Goal: Task Accomplishment & Management: Manage account settings

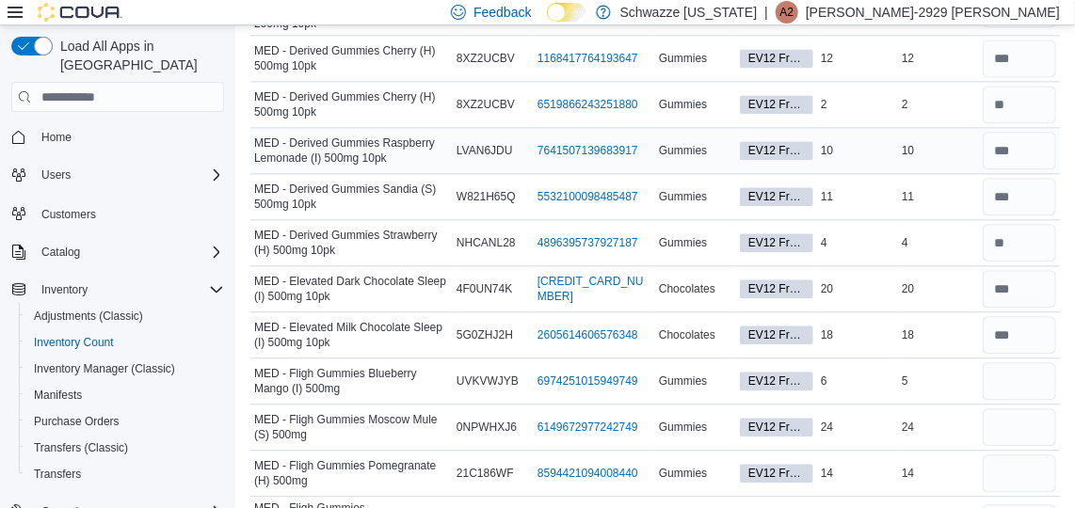
scroll to position [4021, 0]
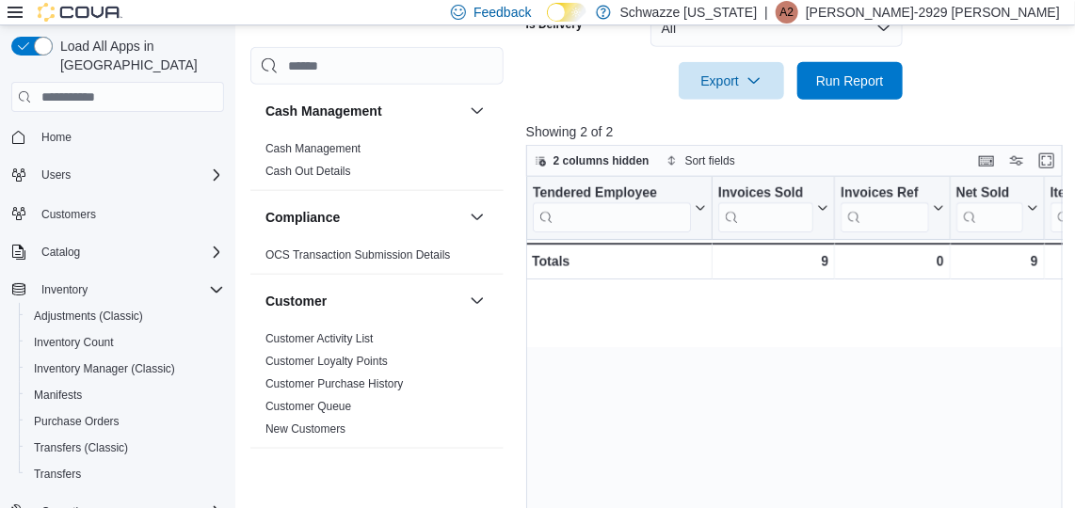
scroll to position [0, 863]
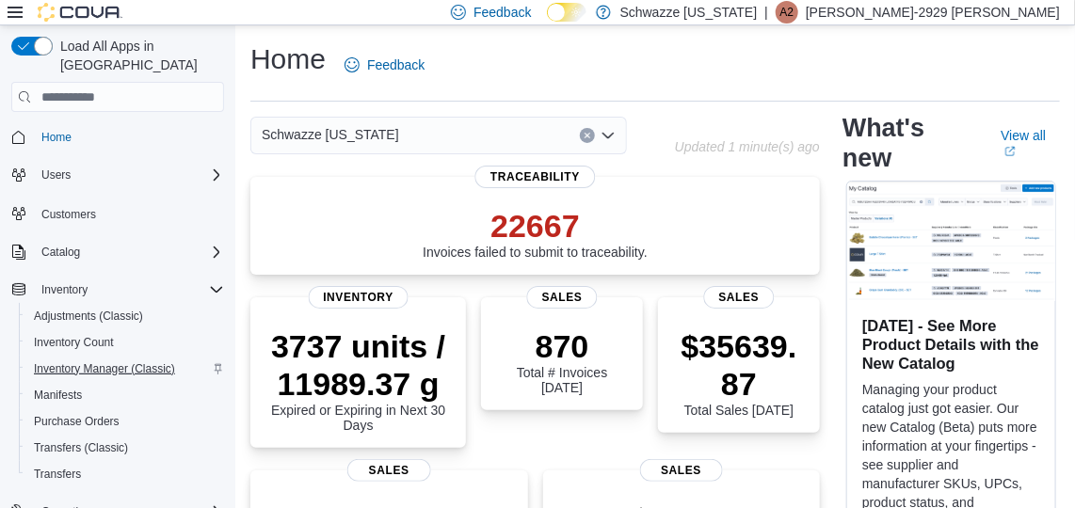
scroll to position [18, 0]
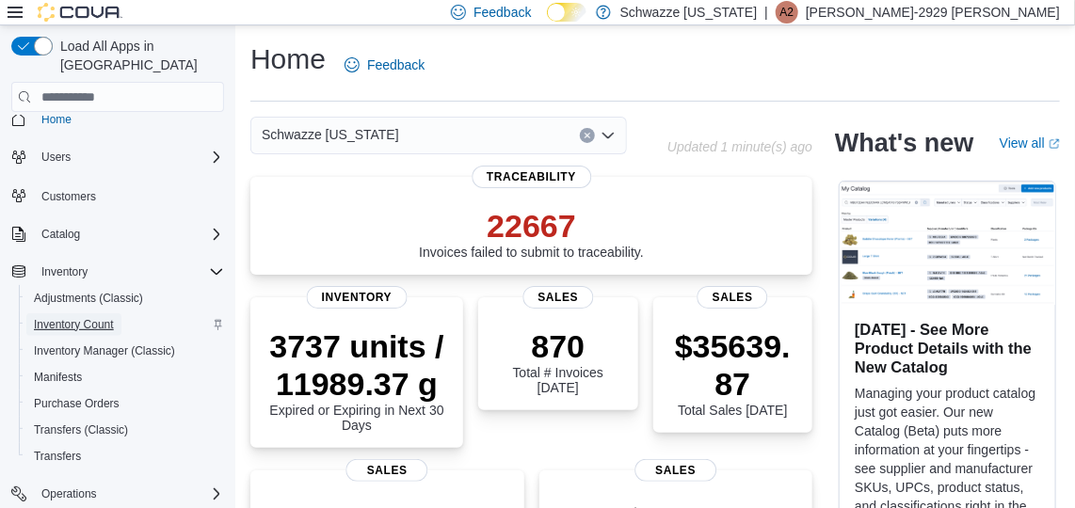
click at [87, 317] on span "Inventory Count" at bounding box center [74, 324] width 80 height 15
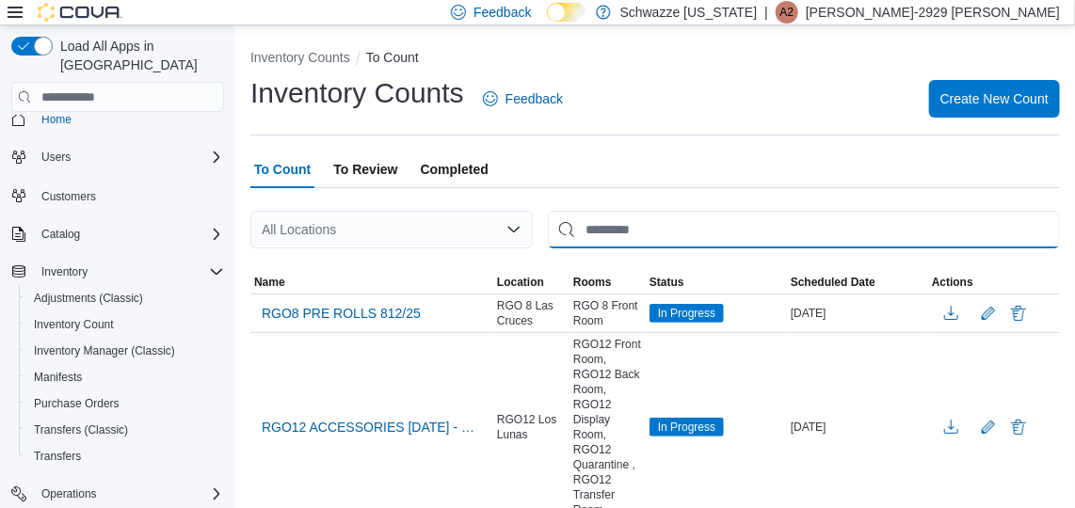
click at [627, 238] on input "This is a search bar. After typing your query, hit enter to filter the results …" at bounding box center [804, 230] width 512 height 38
type input "****"
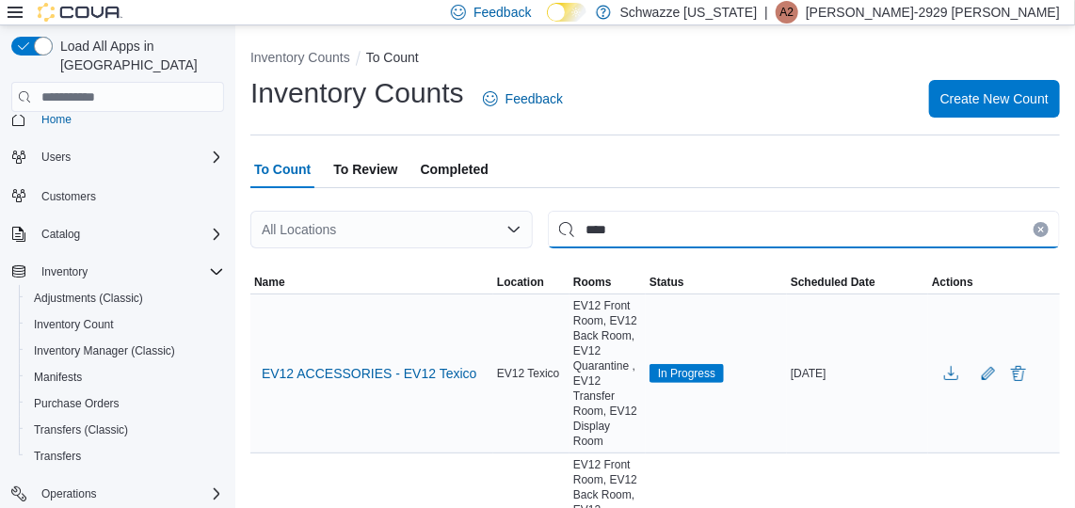
scroll to position [125, 0]
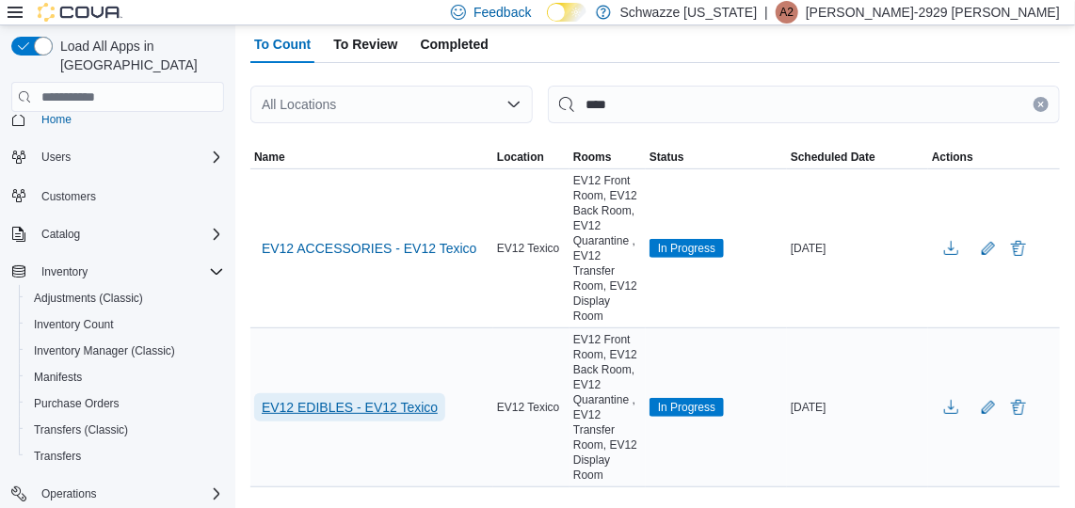
click at [394, 398] on span "EV12 EDIBLES - EV12 Texico" at bounding box center [350, 407] width 176 height 19
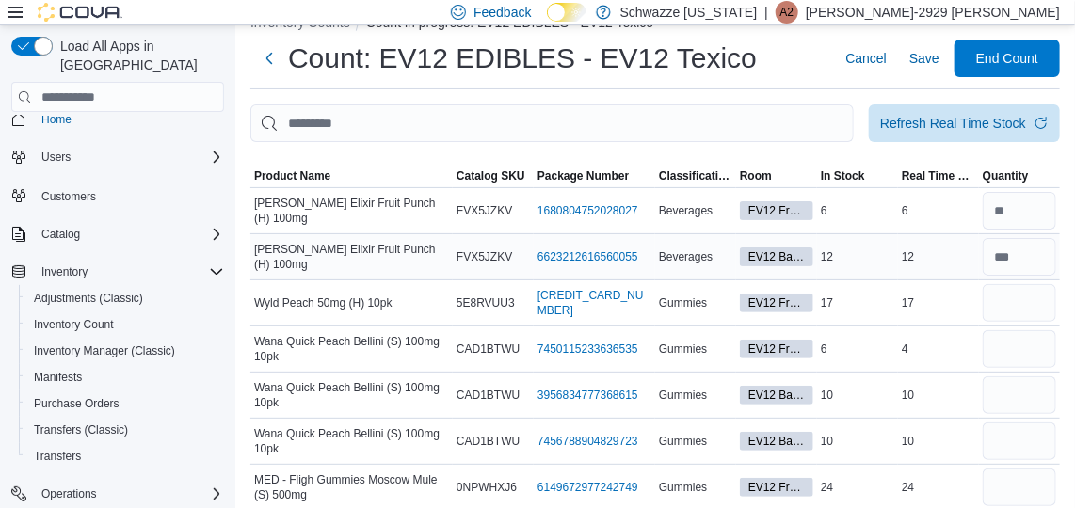
scroll to position [36, 0]
click at [316, 164] on span "Product Name" at bounding box center [351, 175] width 202 height 23
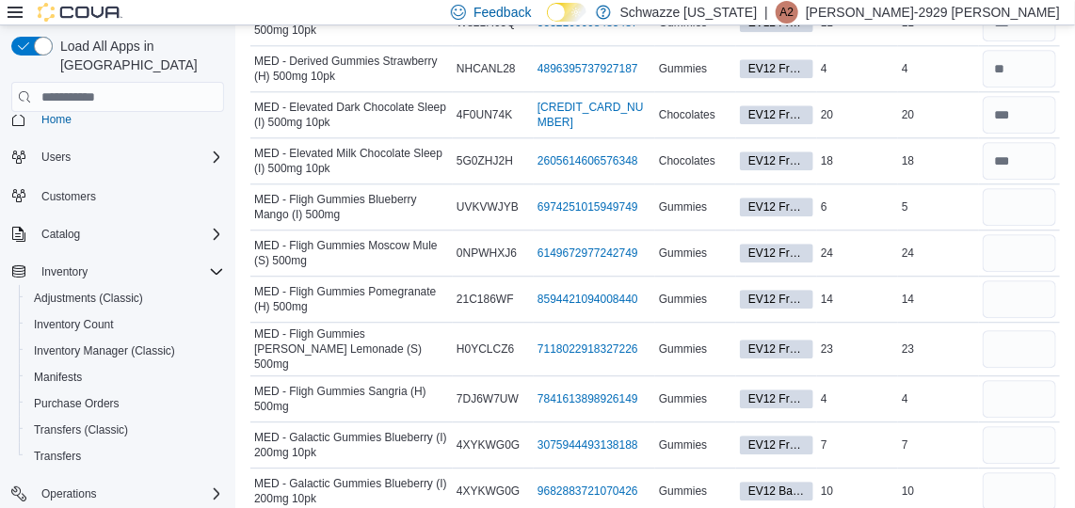
scroll to position [4194, 0]
click at [1041, 189] on input "number" at bounding box center [1018, 208] width 73 height 38
type input "*"
type input "**"
click at [1032, 281] on input "number" at bounding box center [1018, 300] width 73 height 38
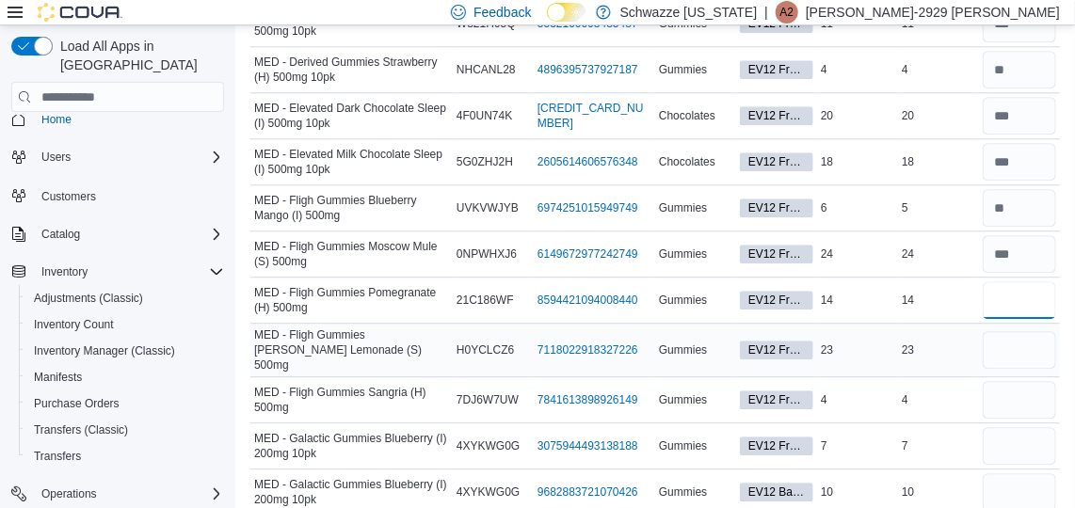
type input "**"
click at [1029, 331] on input "number" at bounding box center [1018, 350] width 73 height 38
type input "**"
click at [1018, 381] on input "number" at bounding box center [1018, 400] width 73 height 38
type input "*"
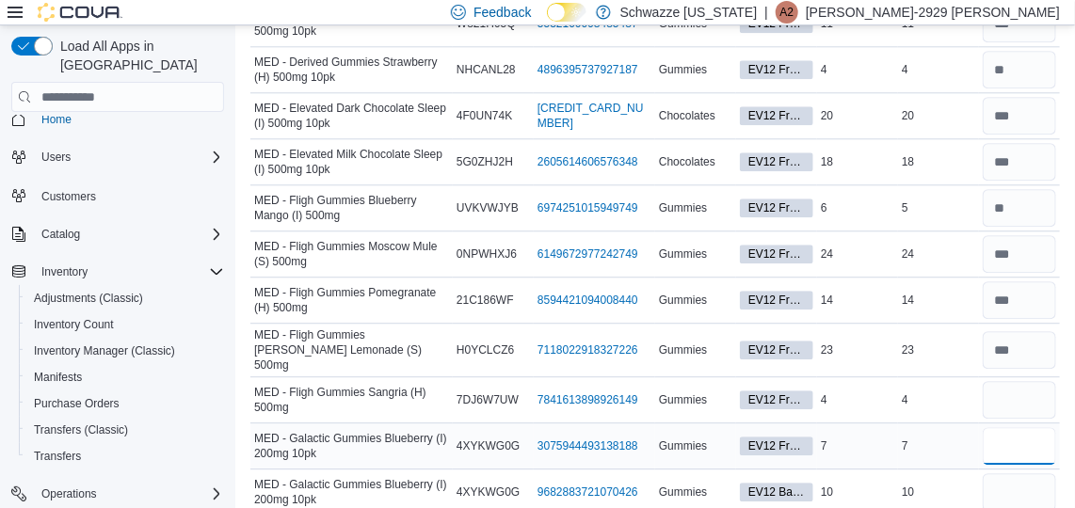
click at [1015, 427] on input "number" at bounding box center [1018, 446] width 73 height 38
type input "*"
click at [1004, 473] on input "number" at bounding box center [1018, 492] width 73 height 38
type input "**"
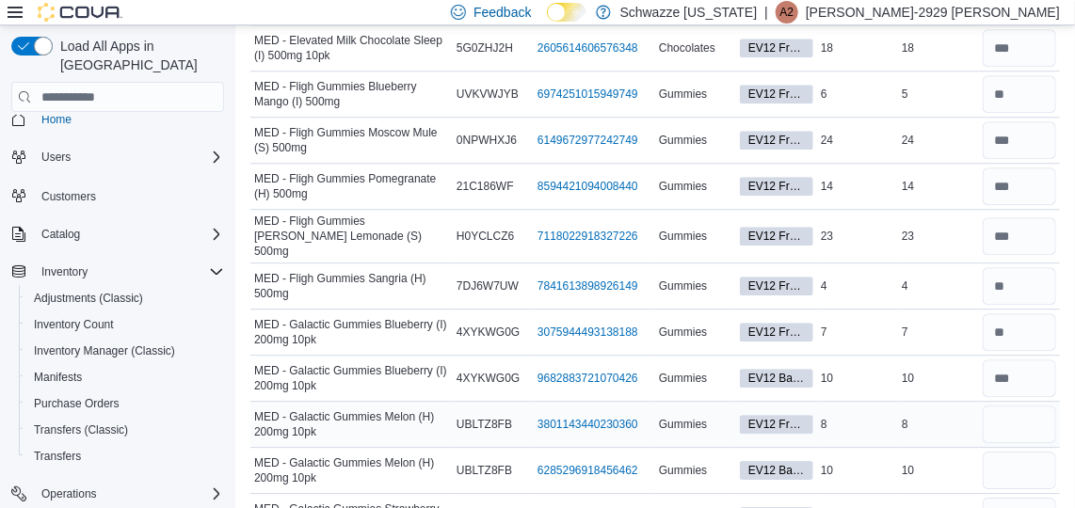
click at [997, 402] on div at bounding box center [1019, 424] width 81 height 45
click at [1016, 406] on input "number" at bounding box center [1018, 425] width 73 height 38
type input "*"
click at [1028, 452] on input "number" at bounding box center [1018, 471] width 73 height 38
type input "**"
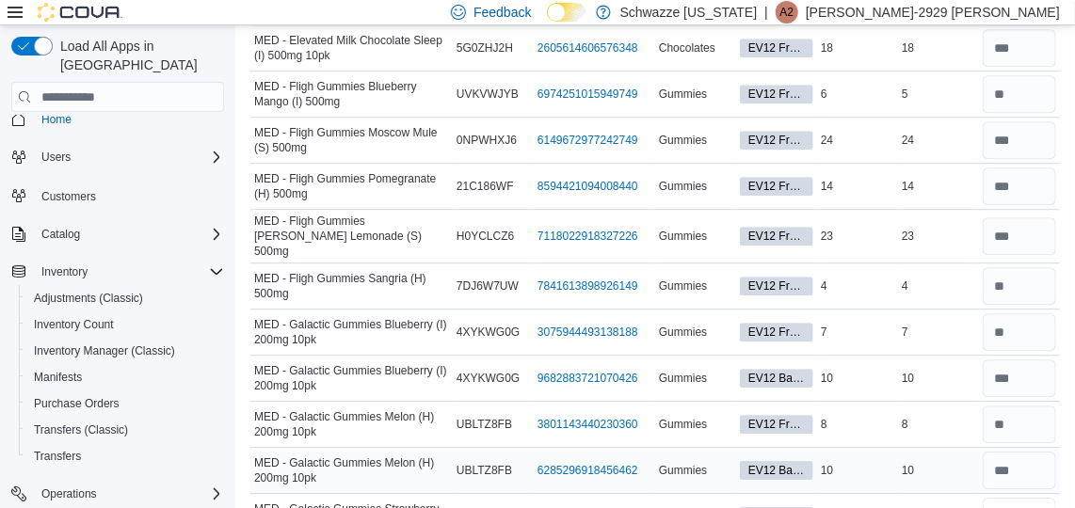
type input "*"
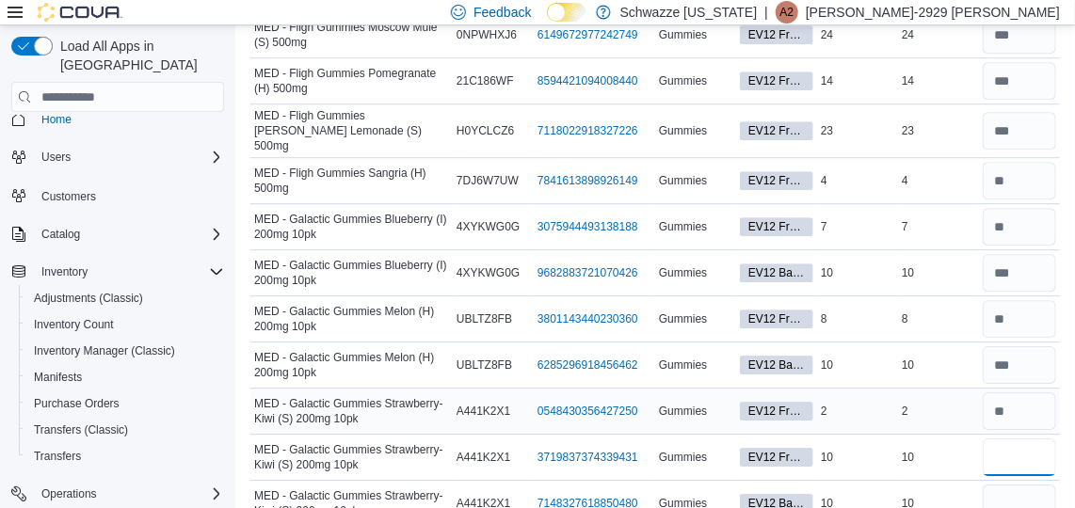
scroll to position [4416, 0]
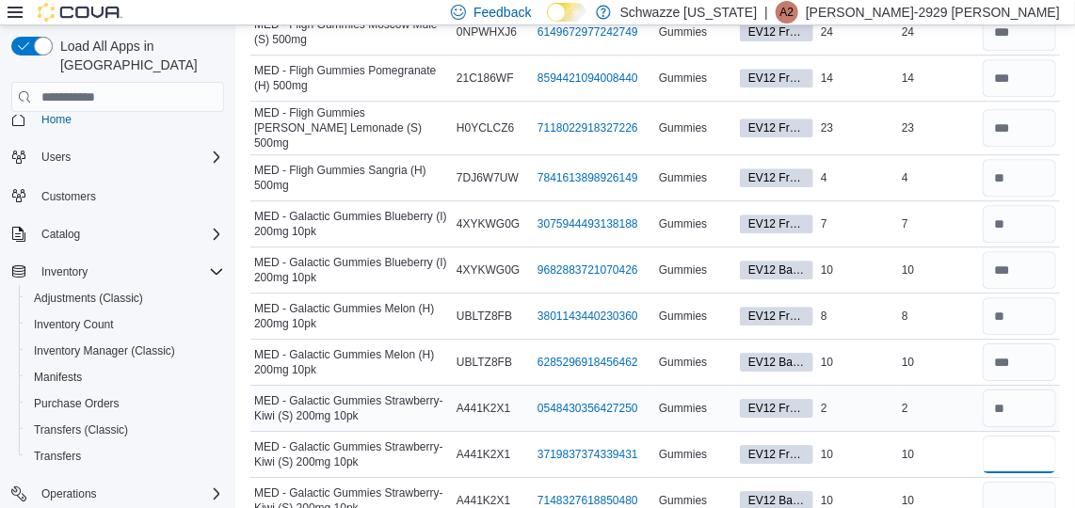
type input "**"
type input "*"
type input "**"
type input "*"
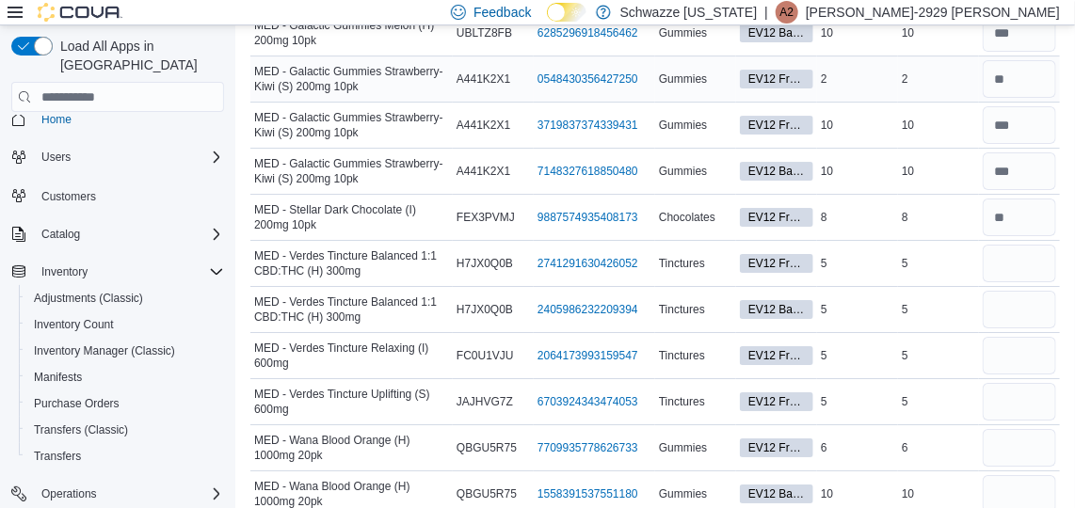
scroll to position [4783, 0]
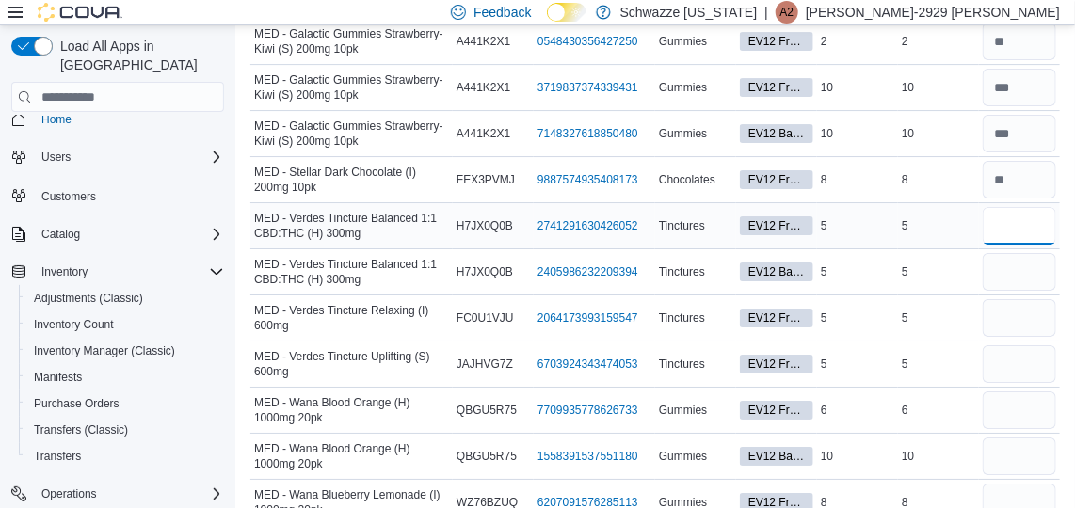
click at [1038, 207] on input "number" at bounding box center [1018, 226] width 73 height 38
type input "*"
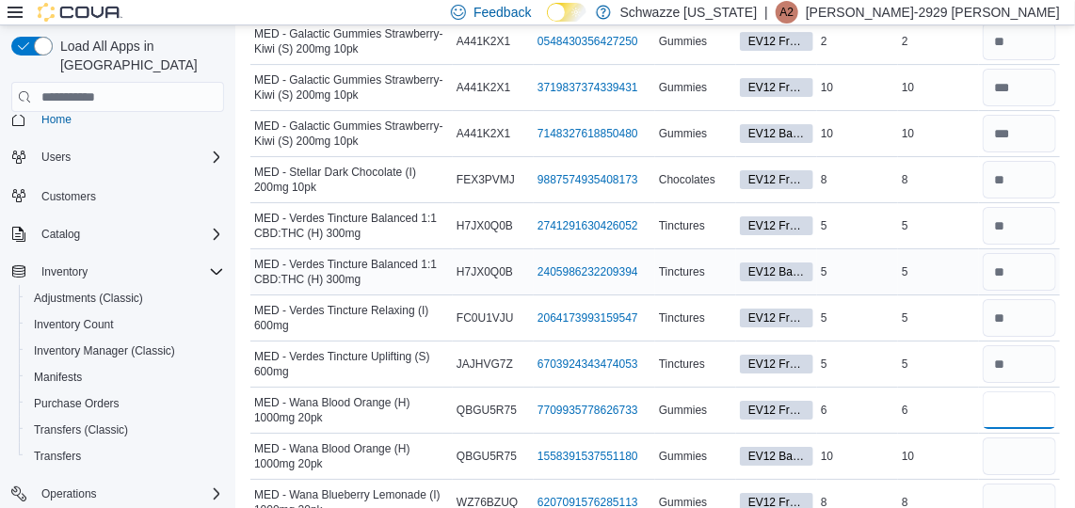
type input "*"
type input "**"
type input "*"
type input "**"
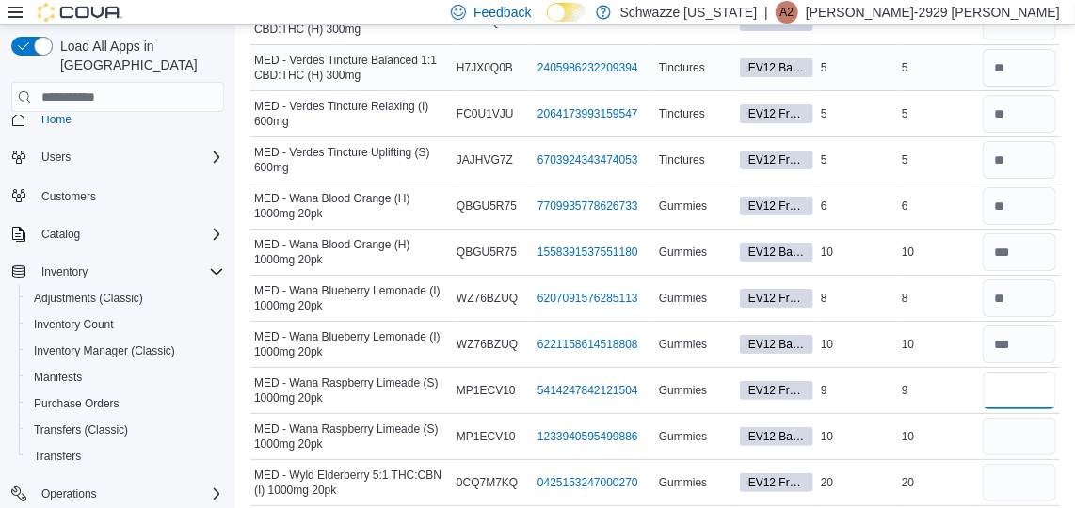
scroll to position [5204, 0]
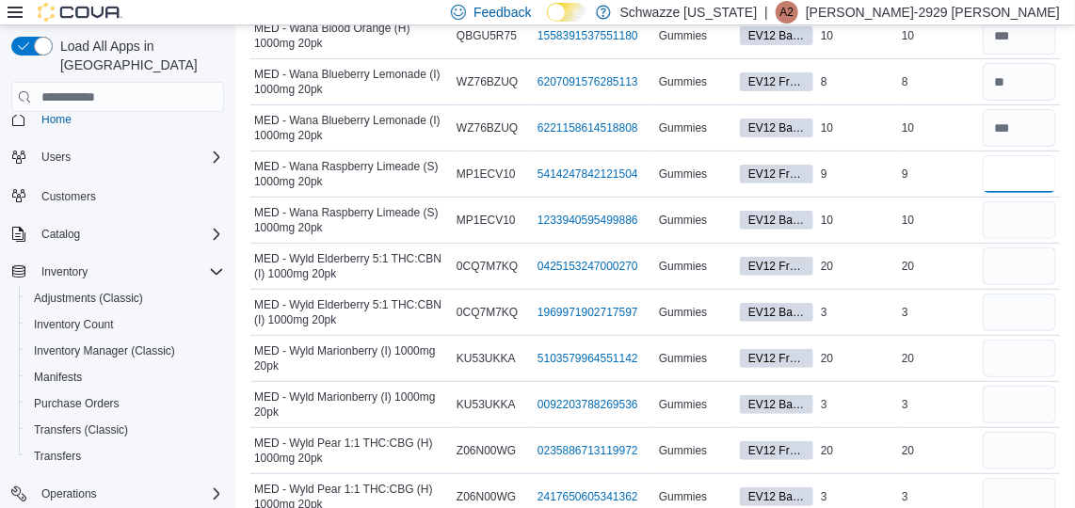
type input "*"
type input "**"
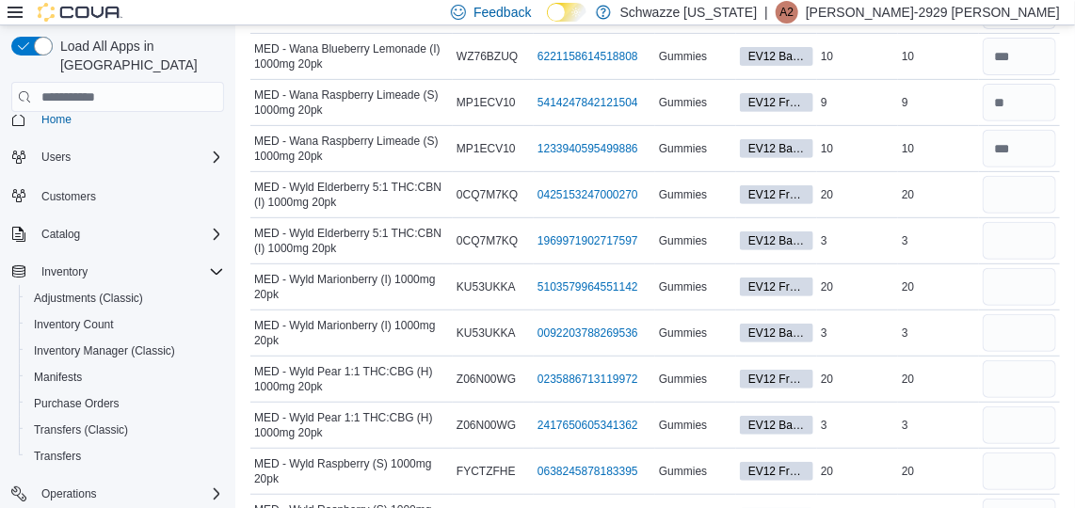
scroll to position [5263, 0]
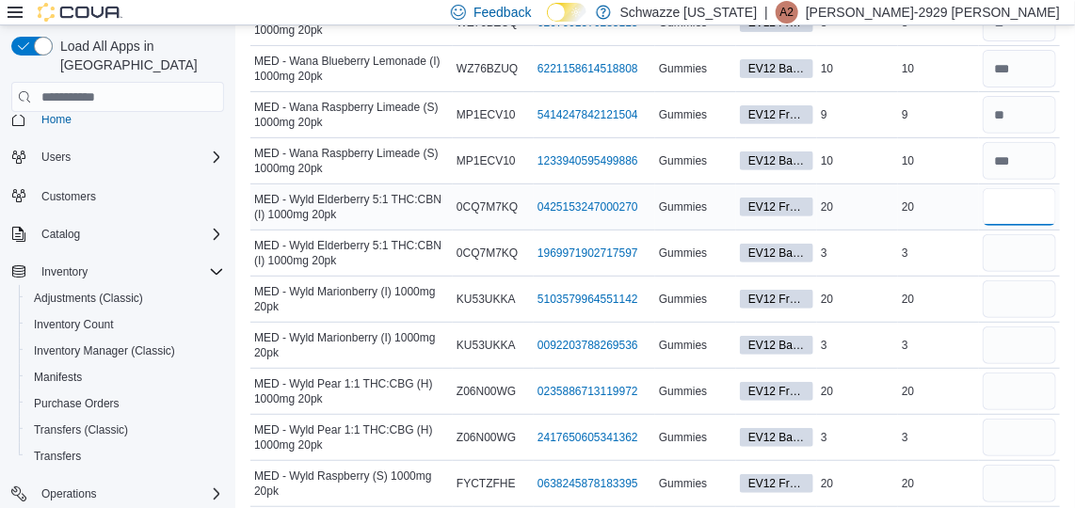
click at [1021, 188] on input "number" at bounding box center [1018, 207] width 73 height 38
type input "*"
click at [1020, 465] on input "number" at bounding box center [1018, 484] width 73 height 38
type input "*"
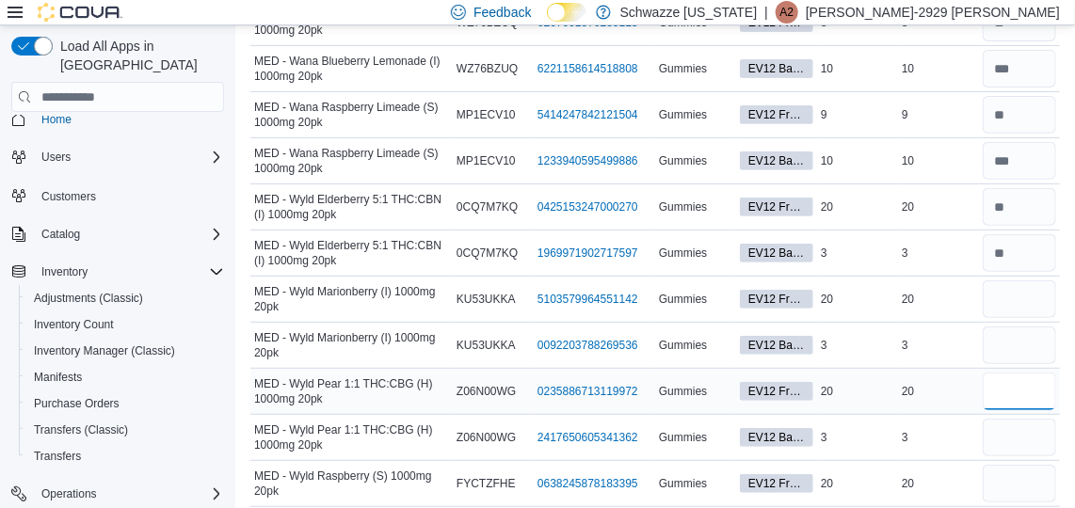
click at [1028, 373] on input "number" at bounding box center [1018, 392] width 73 height 38
type input "*"
click at [1030, 280] on input "number" at bounding box center [1018, 299] width 73 height 38
type input "*"
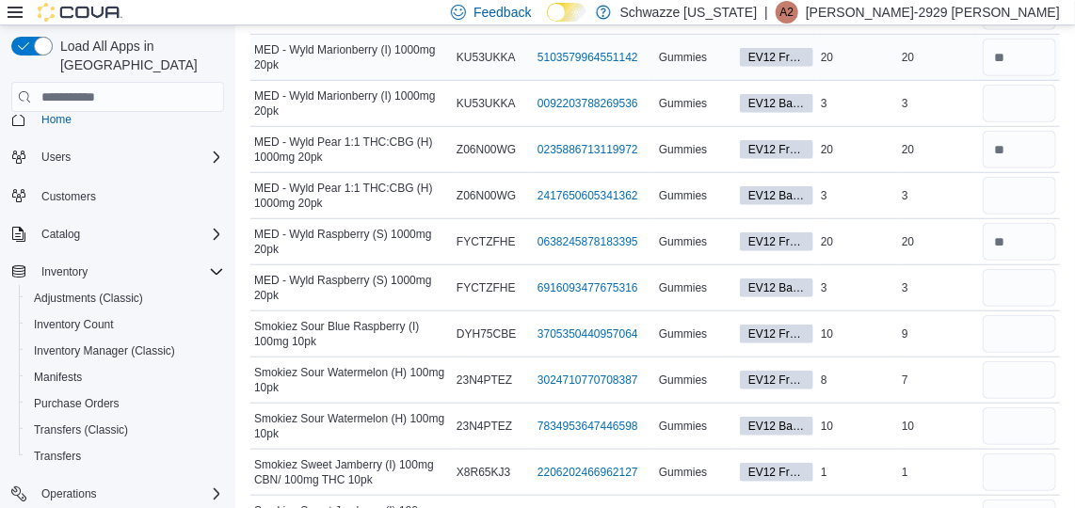
scroll to position [5507, 0]
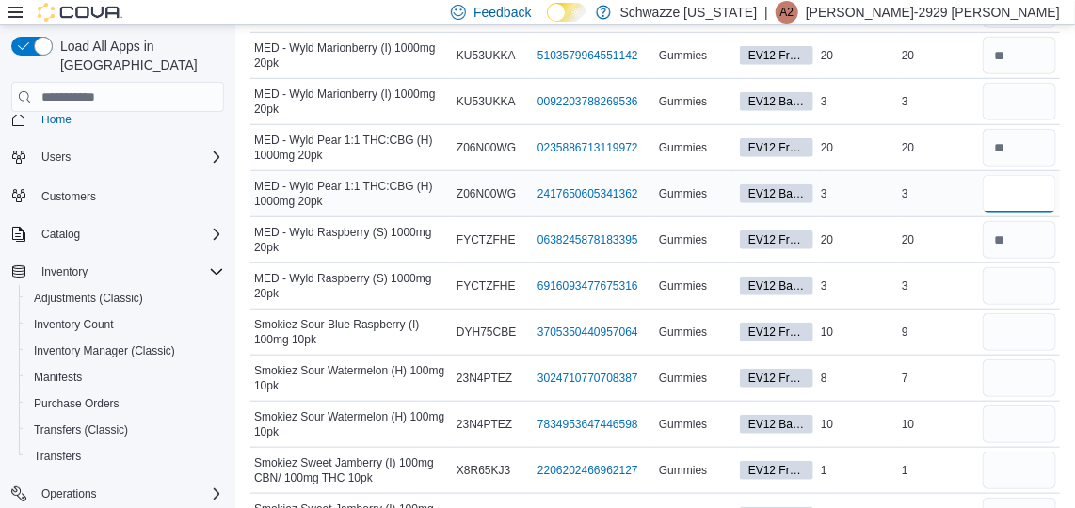
click at [1035, 175] on input "number" at bounding box center [1018, 194] width 73 height 38
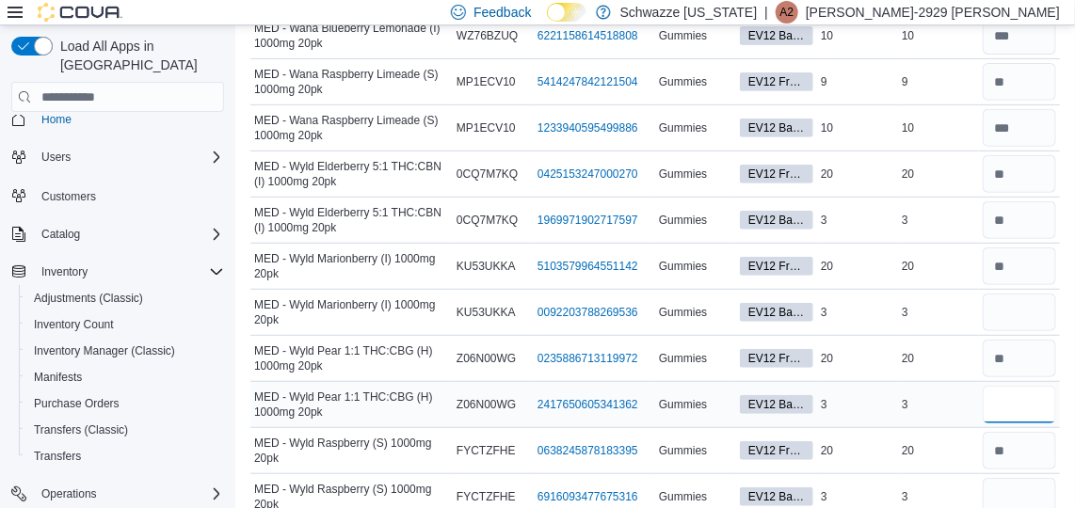
scroll to position [5371, 0]
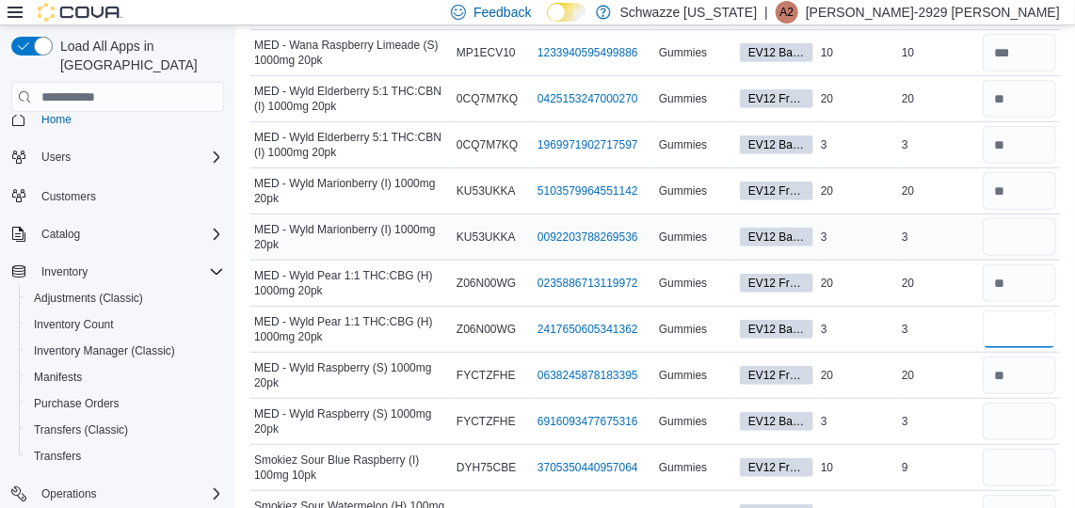
type input "*"
click at [1004, 218] on input "number" at bounding box center [1018, 237] width 73 height 38
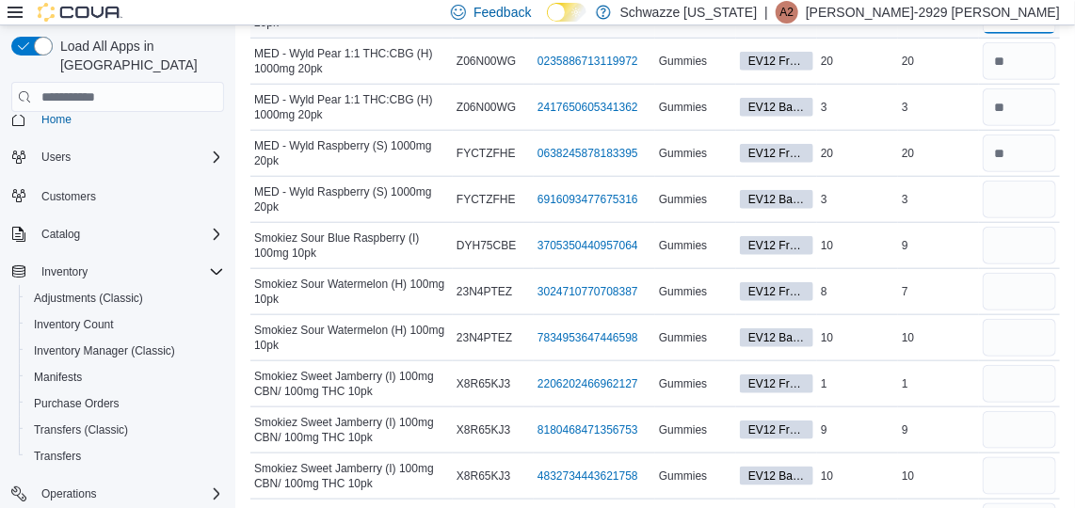
scroll to position [5593, 0]
type input "*"
click at [1031, 182] on input "number" at bounding box center [1018, 201] width 73 height 38
type input "*"
click at [1010, 228] on input "number" at bounding box center [1018, 247] width 73 height 38
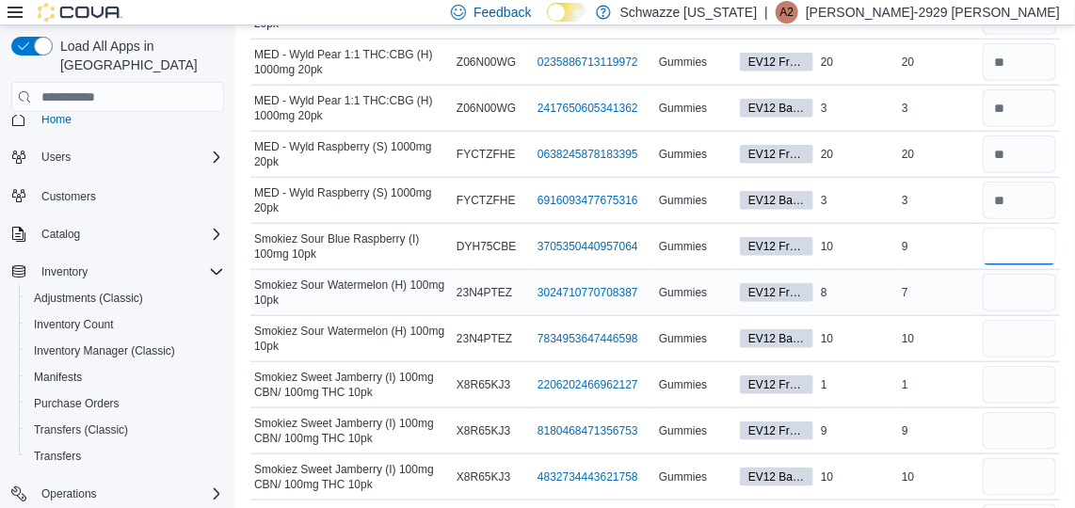
type input "*"
click at [1006, 274] on input "number" at bounding box center [1018, 293] width 73 height 38
type input "*"
click at [1013, 320] on input "number" at bounding box center [1018, 339] width 73 height 38
type input "**"
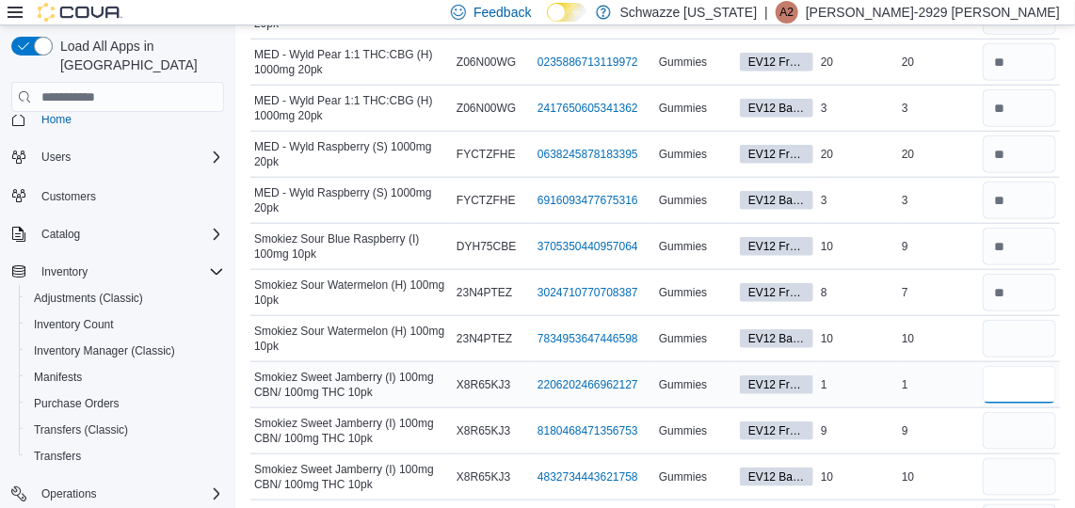
click at [1015, 366] on input "number" at bounding box center [1018, 385] width 73 height 38
type input "*"
click at [1015, 412] on input "number" at bounding box center [1018, 431] width 73 height 38
type input "*"
click at [1017, 458] on input "number" at bounding box center [1018, 477] width 73 height 38
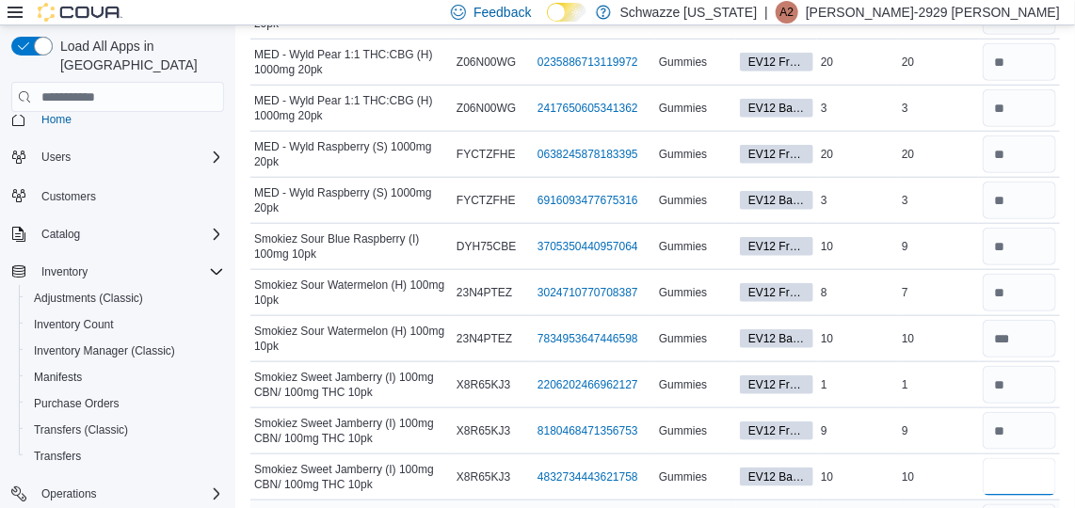
type input "**"
type input "*"
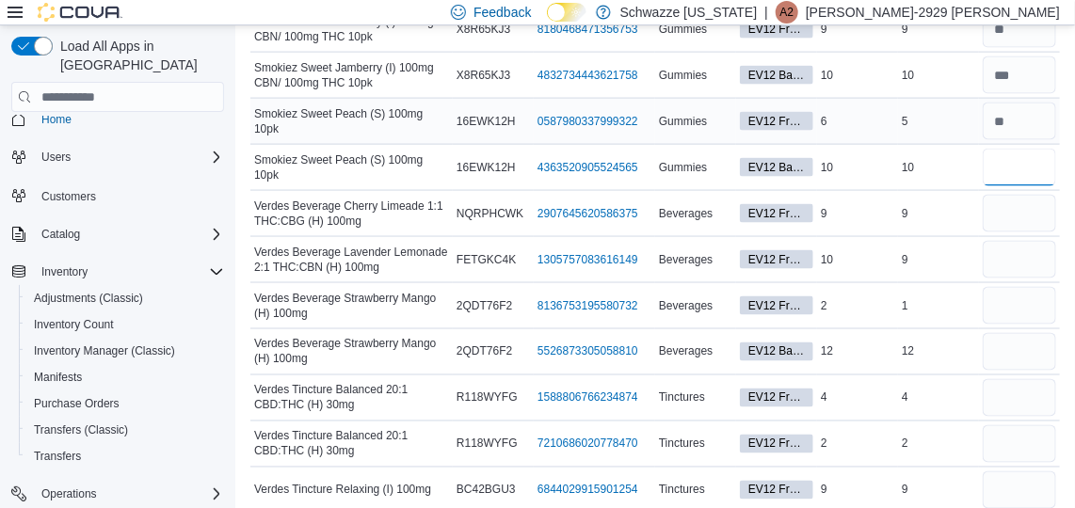
scroll to position [5997, 0]
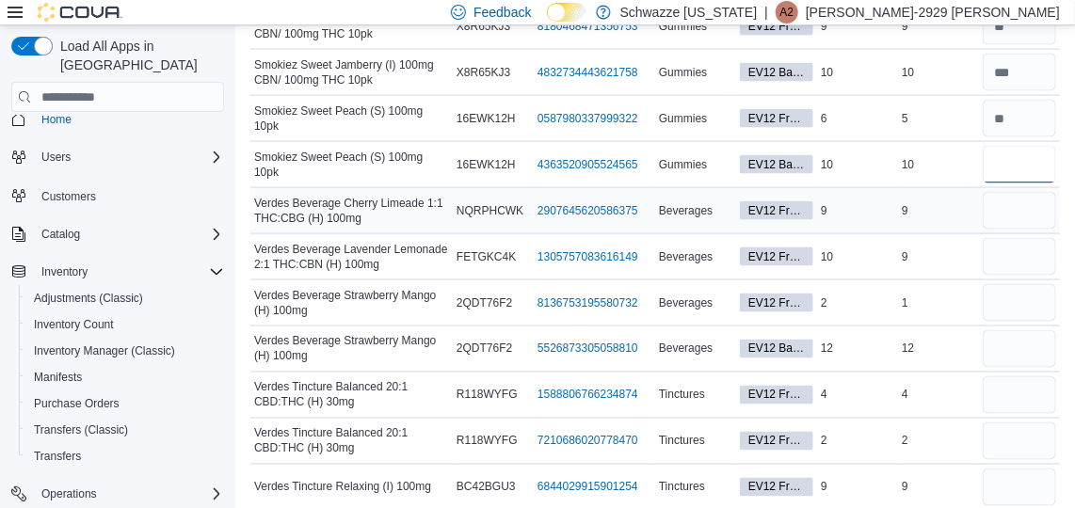
type input "**"
click at [1042, 192] on input "number" at bounding box center [1018, 211] width 73 height 38
type input "*"
click at [1025, 238] on input "number" at bounding box center [1018, 257] width 73 height 38
type input "*"
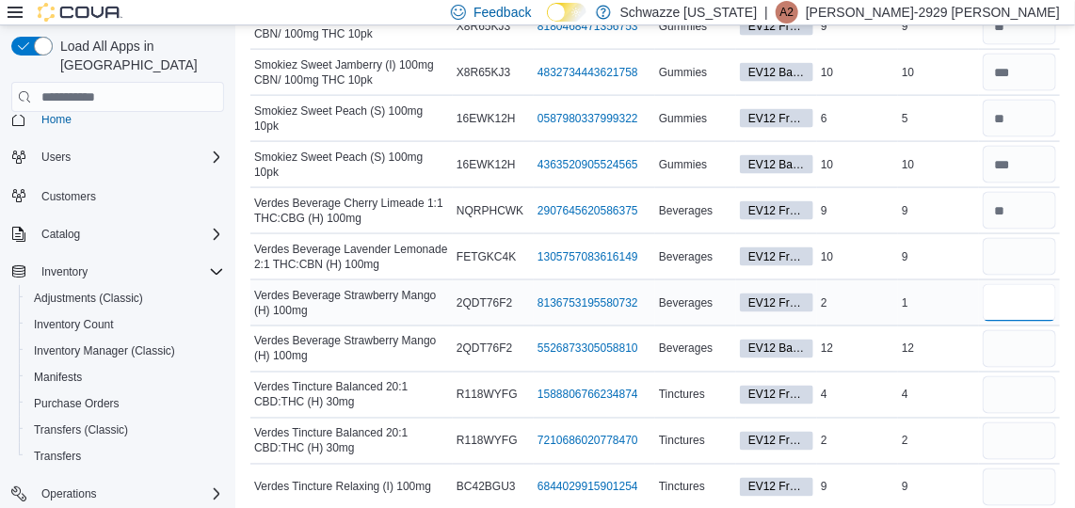
click at [1018, 284] on input "number" at bounding box center [1018, 303] width 73 height 38
type input "*"
click at [1028, 330] on input "number" at bounding box center [1018, 349] width 73 height 38
type input "**"
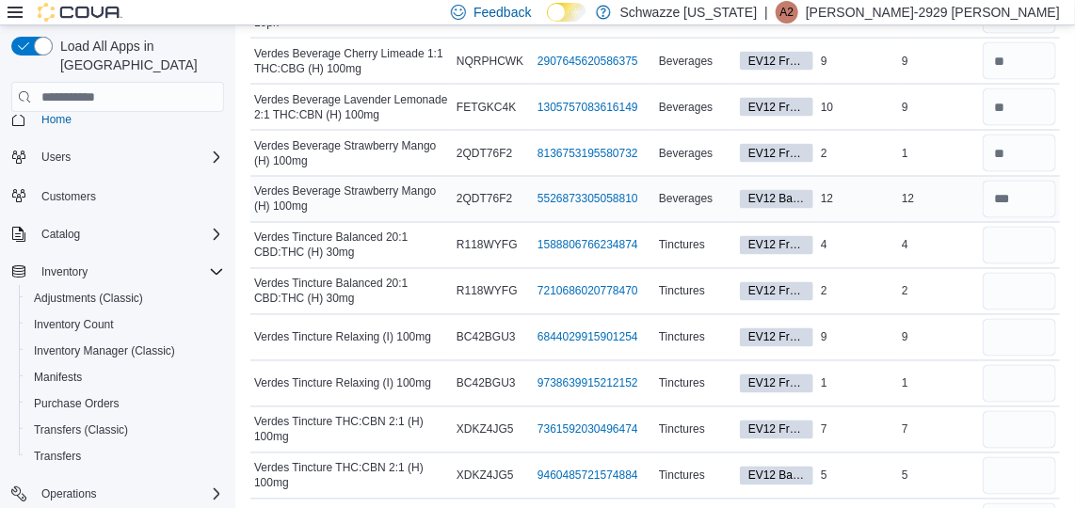
scroll to position [6148, 0]
click at [1041, 226] on input "number" at bounding box center [1018, 245] width 73 height 38
type input "*"
click at [1042, 272] on input "number" at bounding box center [1018, 291] width 73 height 38
type input "*"
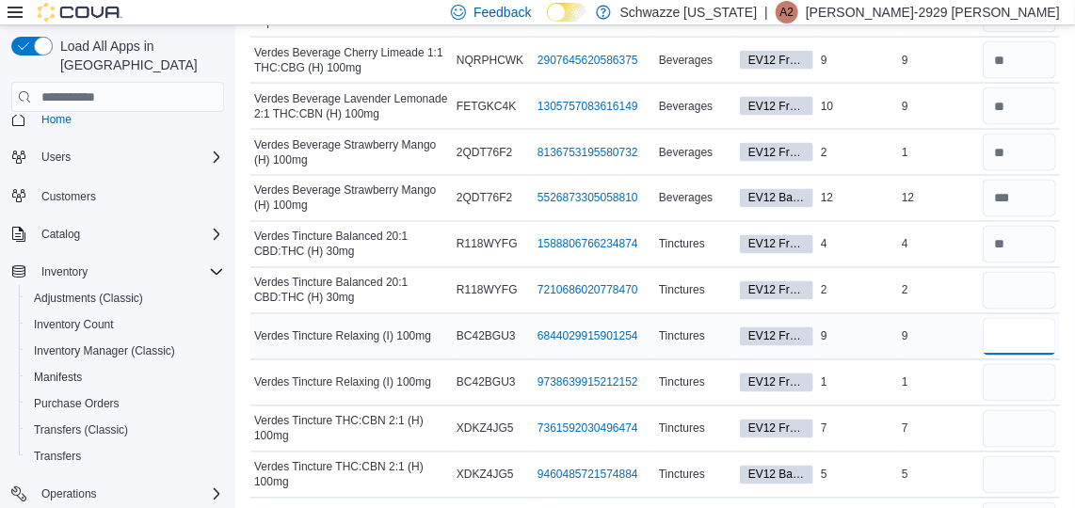
click at [1020, 318] on input "number" at bounding box center [1018, 337] width 73 height 38
type input "*"
click at [1013, 364] on input "number" at bounding box center [1018, 383] width 73 height 38
click at [1032, 410] on input "number" at bounding box center [1018, 429] width 73 height 38
type input "*"
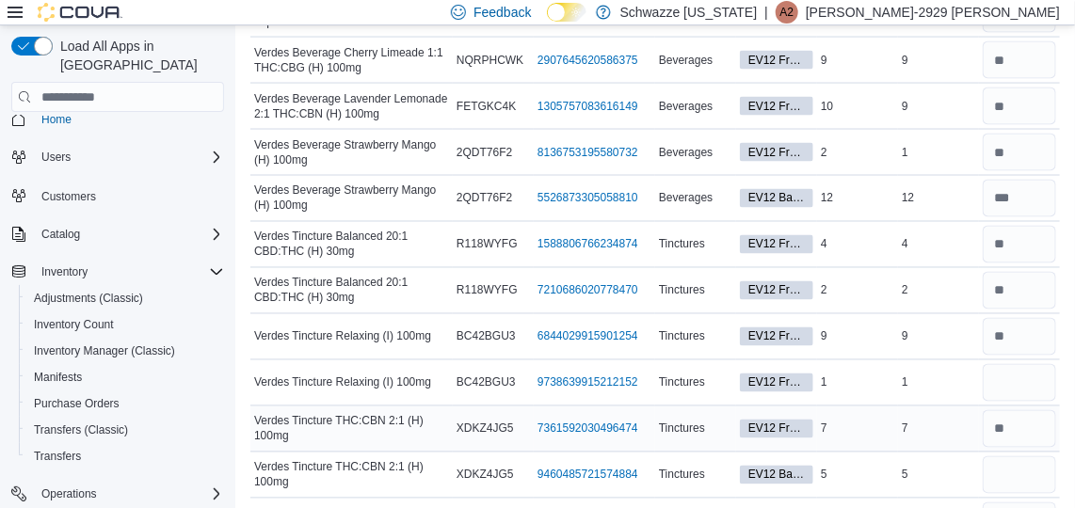
scroll to position [6131, 0]
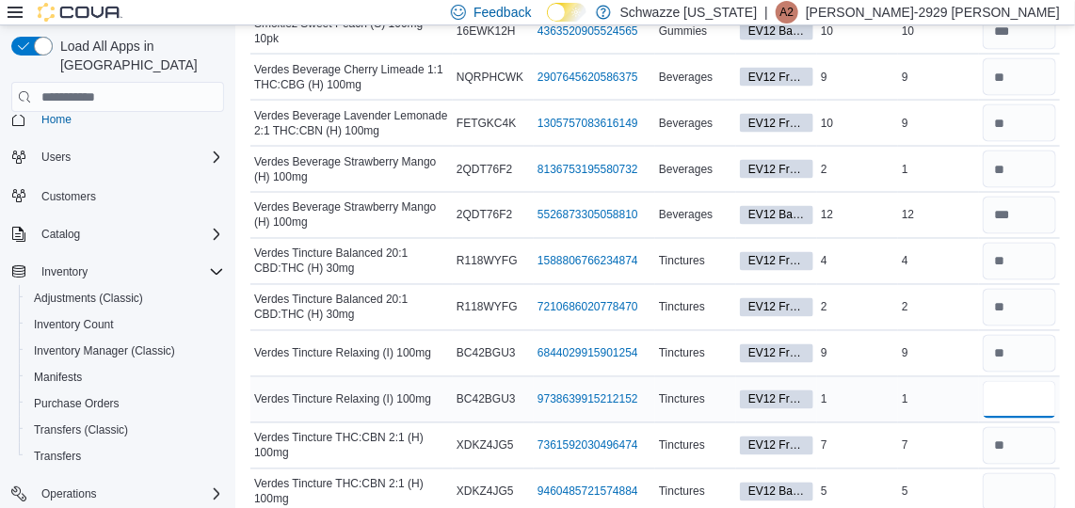
click at [1033, 381] on input "number" at bounding box center [1018, 400] width 73 height 38
type input "*"
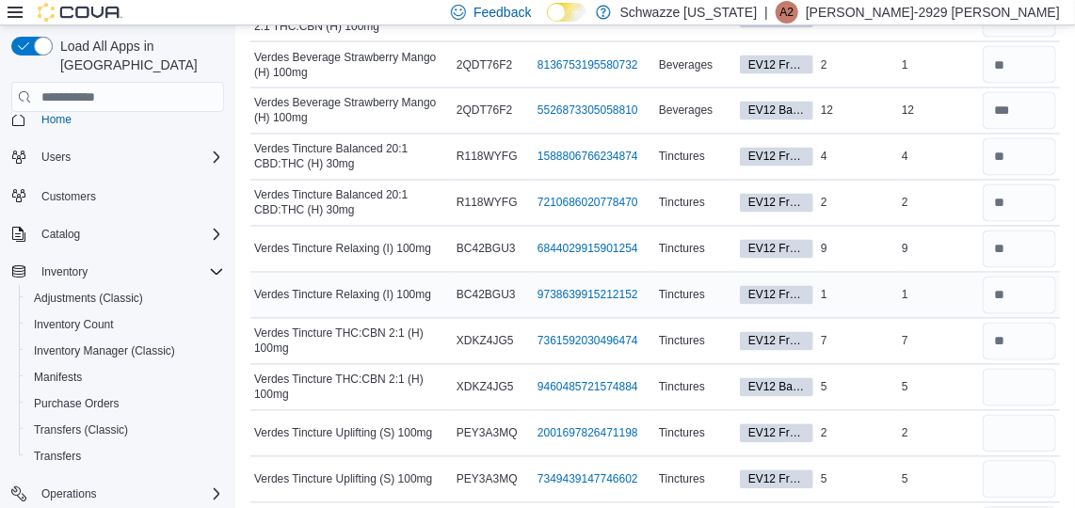
scroll to position [6241, 0]
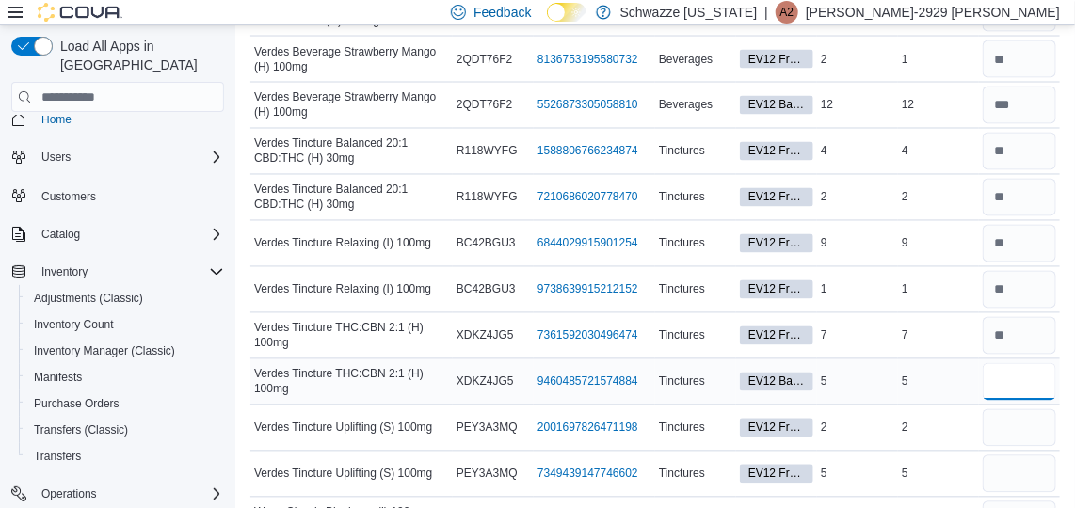
click at [1018, 363] on input "number" at bounding box center [1018, 382] width 73 height 38
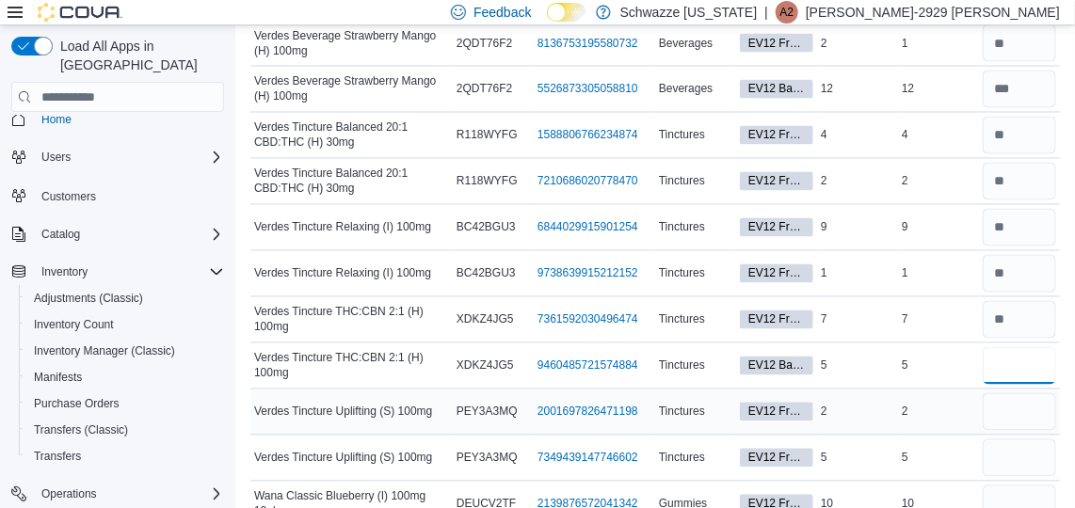
scroll to position [6260, 0]
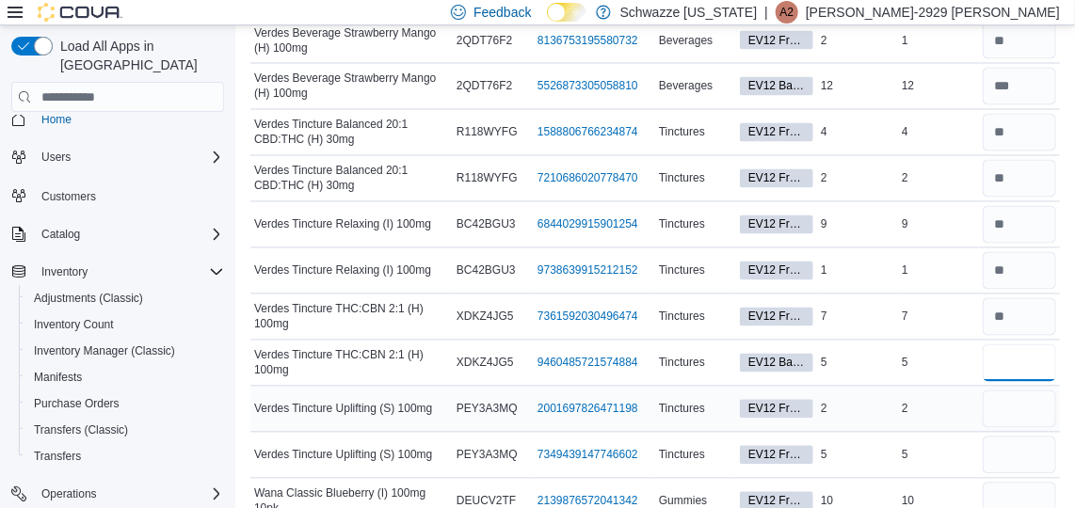
type input "*"
click at [1027, 391] on input "number" at bounding box center [1018, 410] width 73 height 38
type input "*"
click at [1016, 437] on input "number" at bounding box center [1018, 456] width 73 height 38
type input "*"
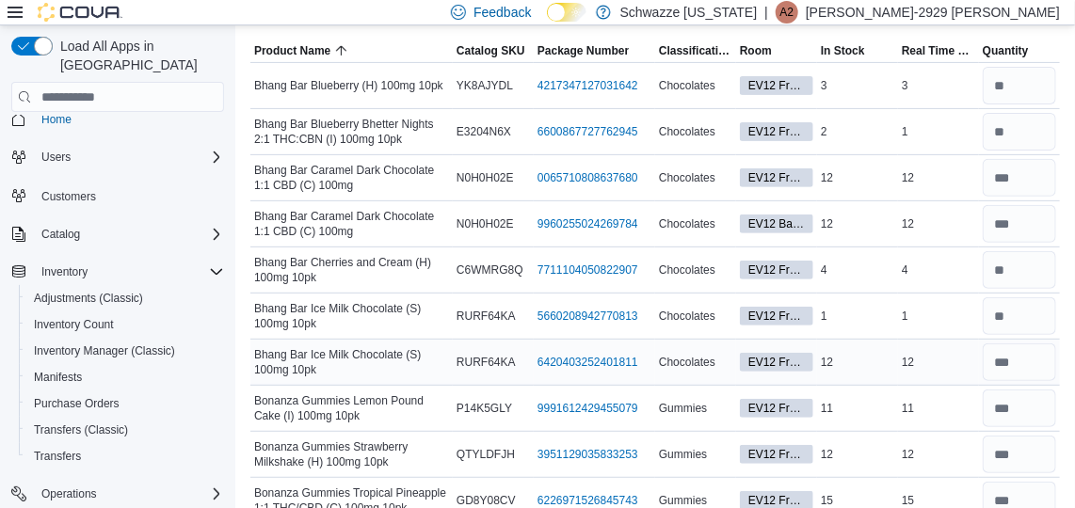
scroll to position [0, 0]
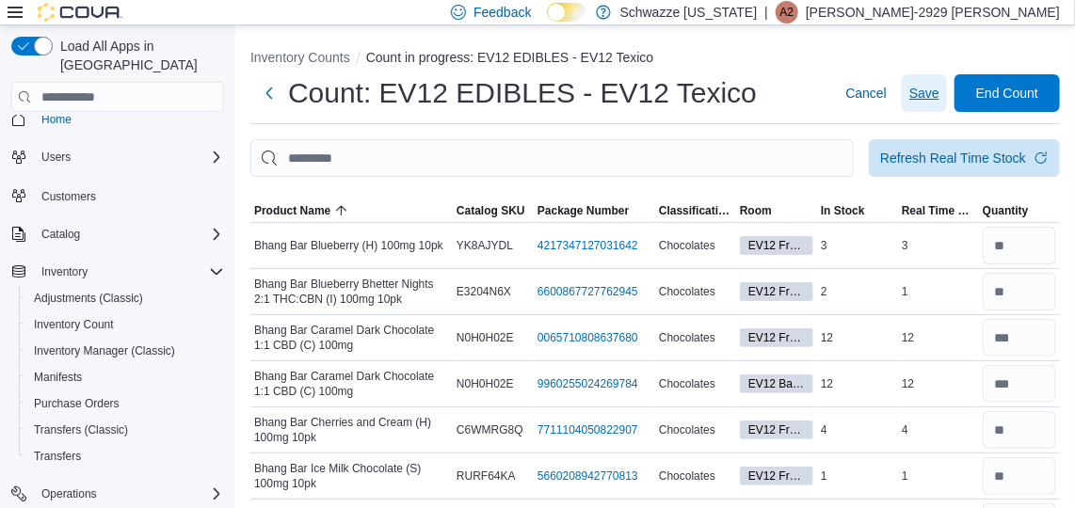
click at [939, 99] on span "Save" at bounding box center [924, 93] width 30 height 19
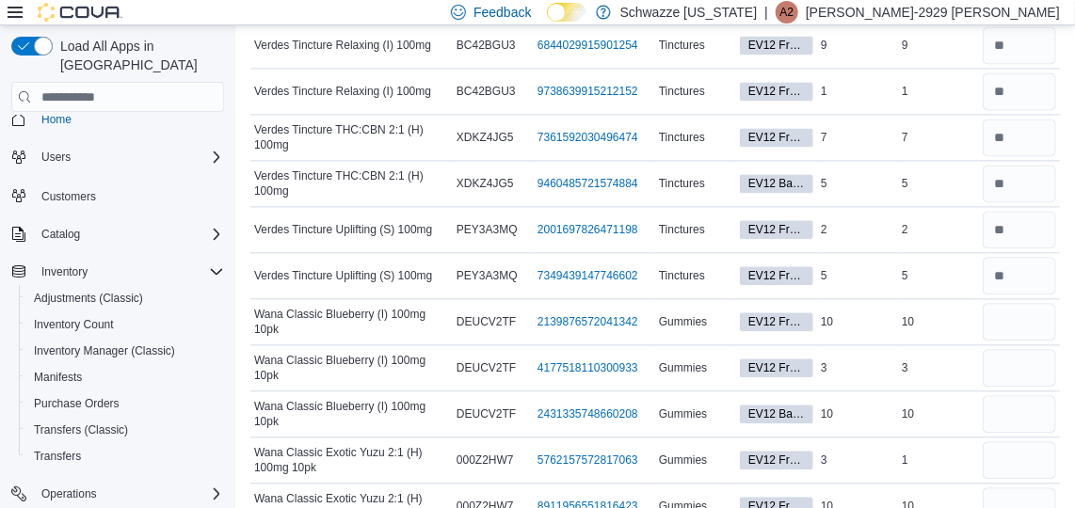
scroll to position [6433, 0]
